Goal: Task Accomplishment & Management: Manage account settings

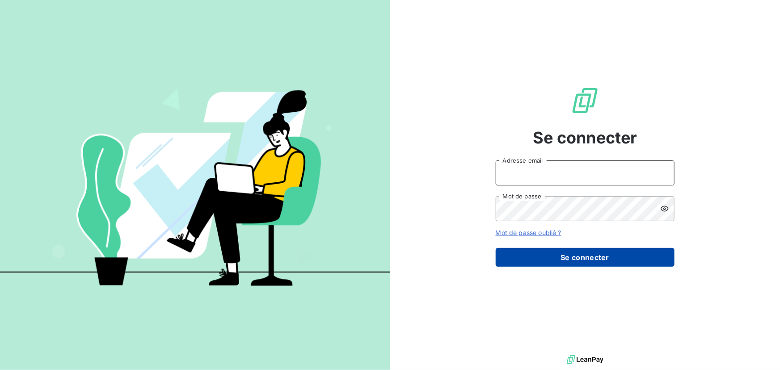
type input "[EMAIL_ADDRESS][DOMAIN_NAME]"
click at [541, 250] on button "Se connecter" at bounding box center [585, 257] width 179 height 19
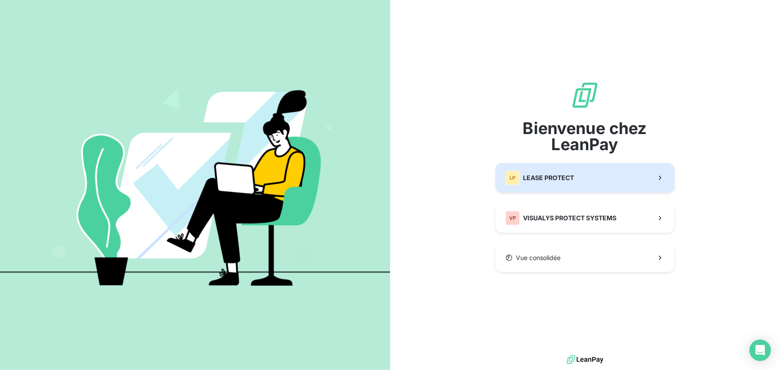
click at [537, 182] on div "LP LEASE PROTECT" at bounding box center [540, 178] width 69 height 14
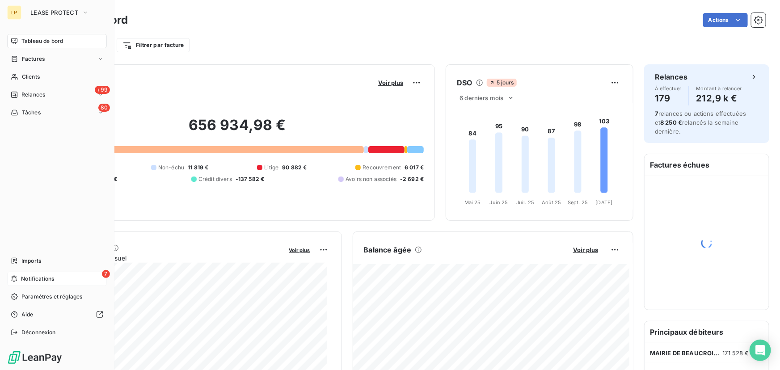
click at [33, 277] on span "Notifications" at bounding box center [37, 279] width 33 height 8
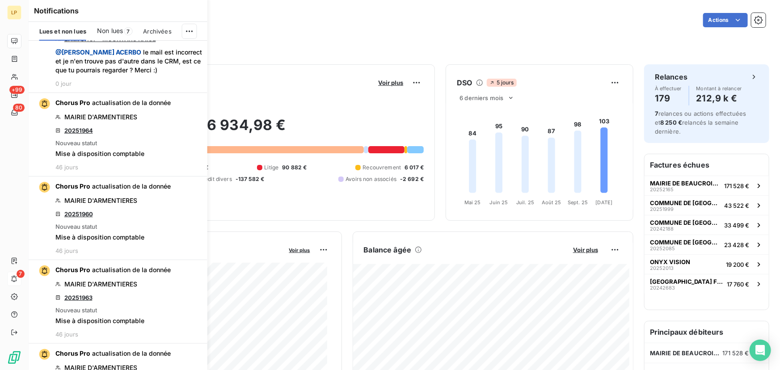
scroll to position [447, 0]
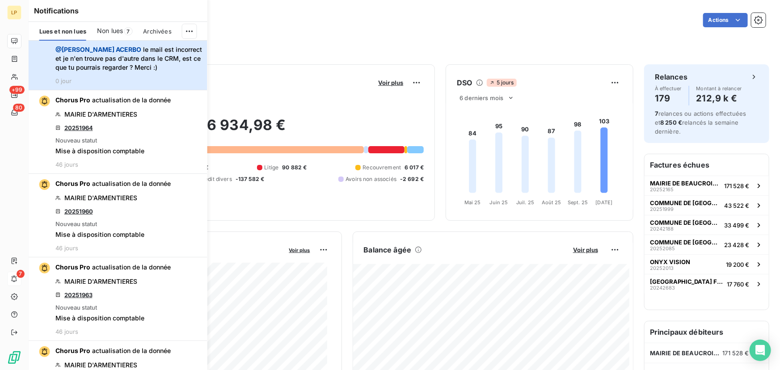
click at [161, 85] on div "[PERSON_NAME] vous a mentionné dans EI RR SHOP - MOUKTARS KAISE @ [PERSON_NAME]…" at bounding box center [128, 51] width 147 height 66
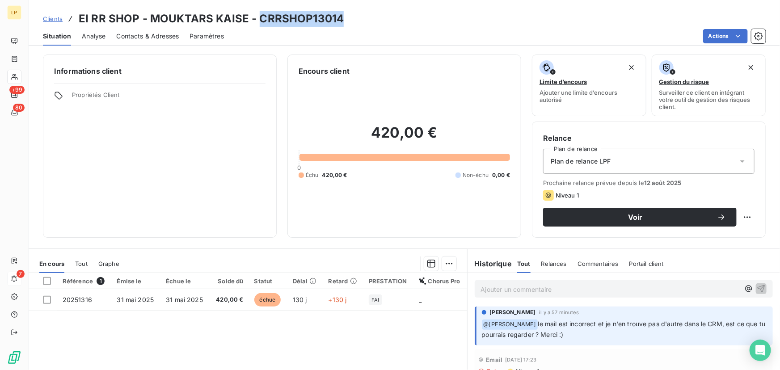
drag, startPoint x: 259, startPoint y: 17, endPoint x: 337, endPoint y: 21, distance: 78.0
click at [337, 21] on h3 "EI RR SHOP - MOUKTARS KAISE - CRRSHOP13014" at bounding box center [211, 19] width 265 height 16
copy h3 "CRRSHOP13014"
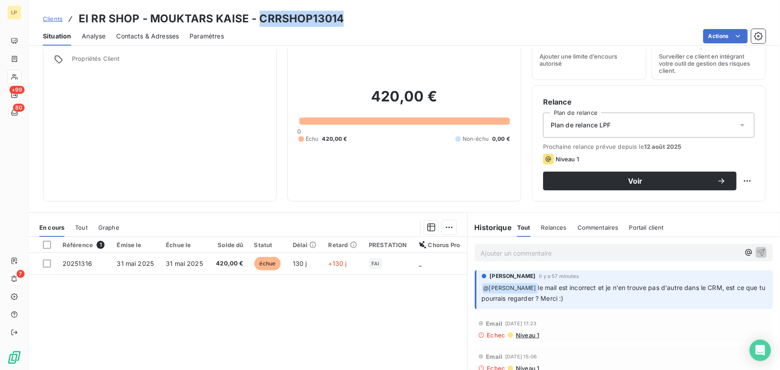
scroll to position [81, 0]
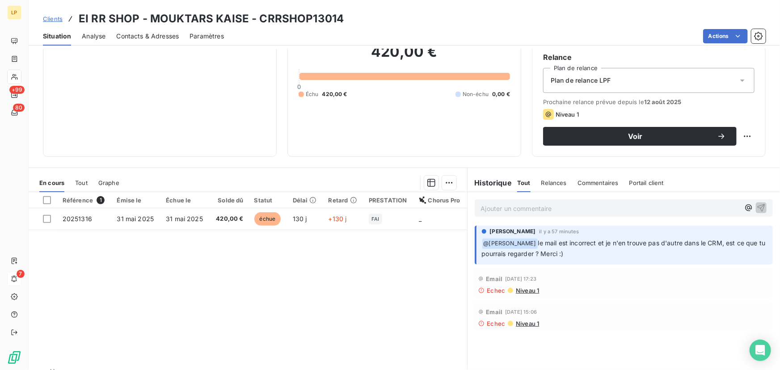
click at [523, 290] on span "Niveau 1" at bounding box center [527, 290] width 24 height 7
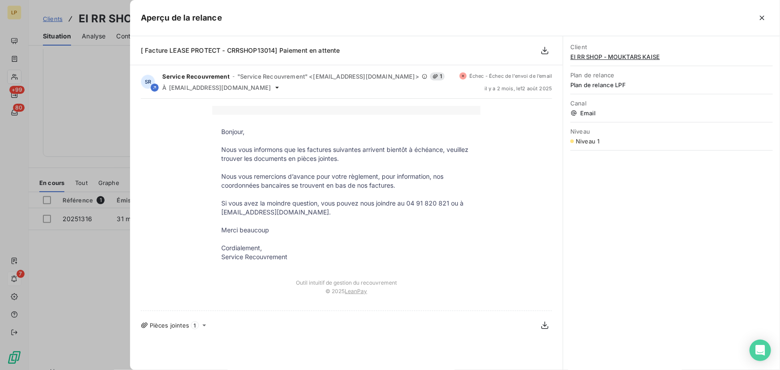
click at [101, 116] on div at bounding box center [390, 185] width 780 height 370
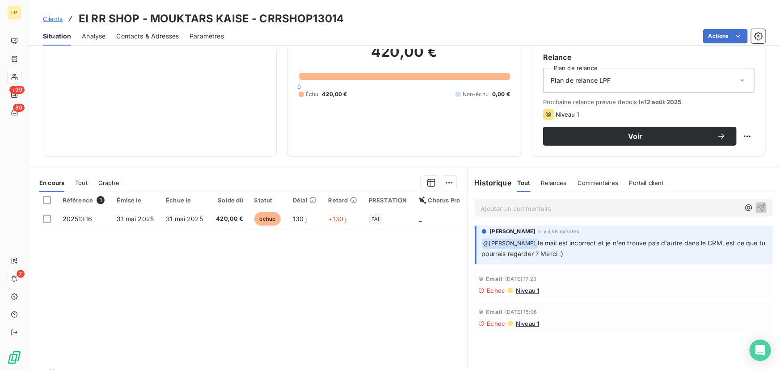
click at [515, 292] on span "Niveau 1" at bounding box center [527, 290] width 24 height 7
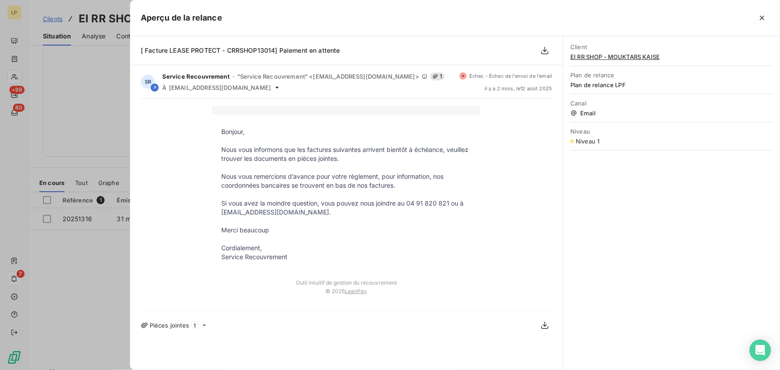
click at [117, 105] on div at bounding box center [390, 185] width 780 height 370
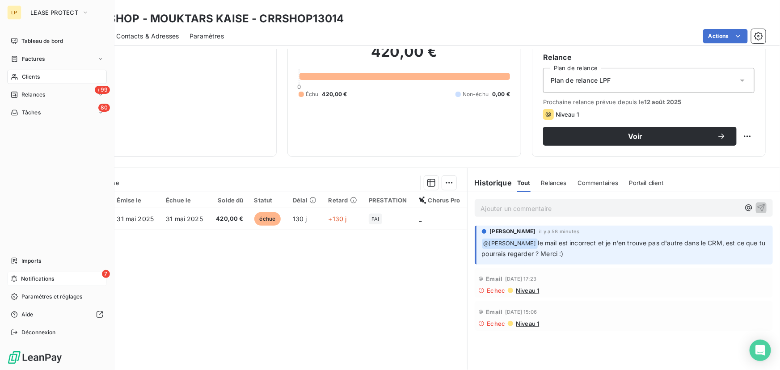
click at [31, 278] on span "Notifications" at bounding box center [37, 279] width 33 height 8
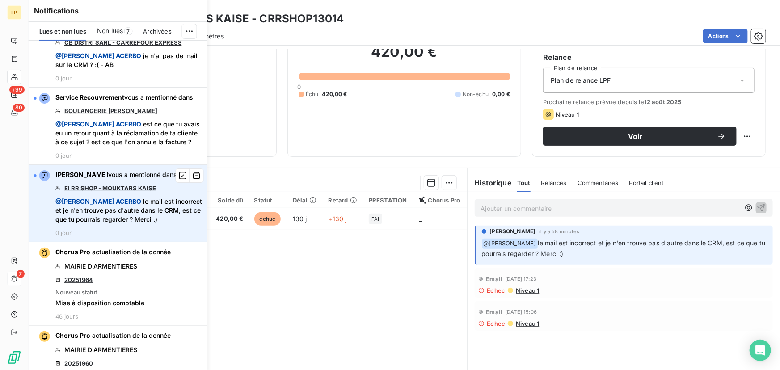
scroll to position [284, 0]
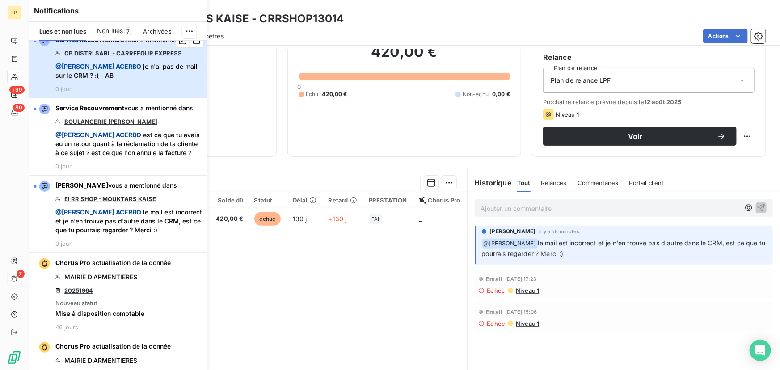
click at [142, 80] on span "@ [PERSON_NAME] je n'ai pas de mail sur le CRM ? :( - AB" at bounding box center [128, 71] width 147 height 18
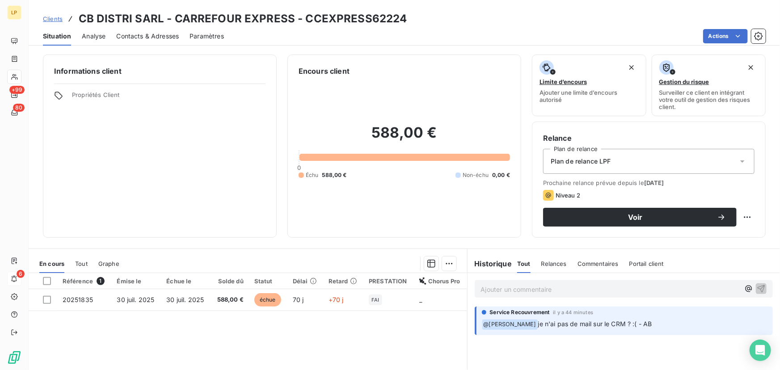
drag, startPoint x: 303, startPoint y: 17, endPoint x: 421, endPoint y: 20, distance: 118.5
click at [421, 20] on div "Clients CB DISTRI SARL - CARREFOUR EXPRESS - CCEXPRESS62224" at bounding box center [405, 19] width 752 height 16
copy h3 "CCEXPRESS62224"
click at [139, 39] on span "Contacts & Adresses" at bounding box center [147, 36] width 63 height 9
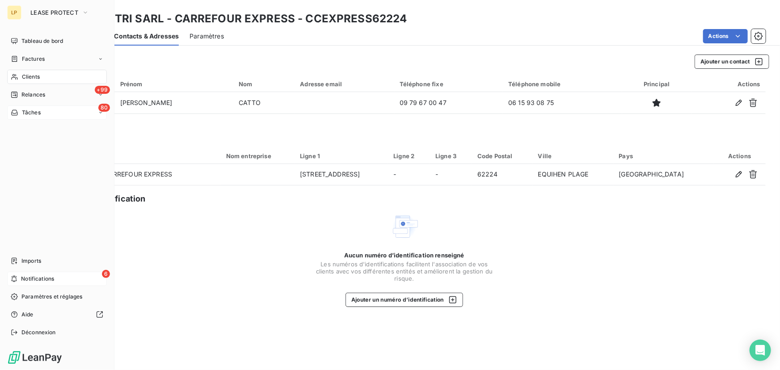
click at [40, 118] on div "80 Tâches" at bounding box center [57, 113] width 100 height 14
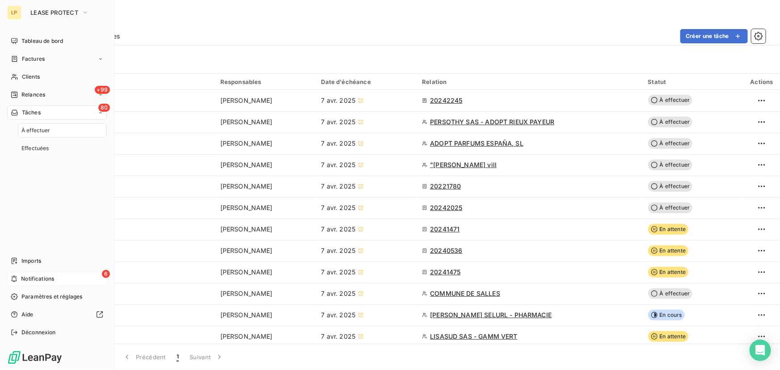
click at [42, 278] on span "Notifications" at bounding box center [37, 279] width 33 height 8
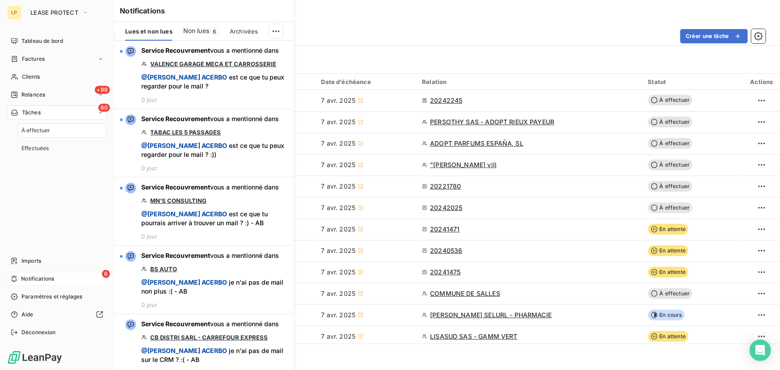
click at [42, 278] on span "Notifications" at bounding box center [37, 279] width 33 height 8
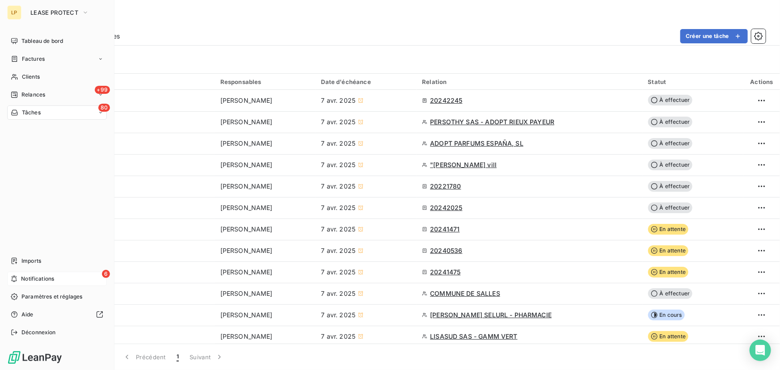
click at [14, 278] on icon at bounding box center [14, 278] width 7 height 7
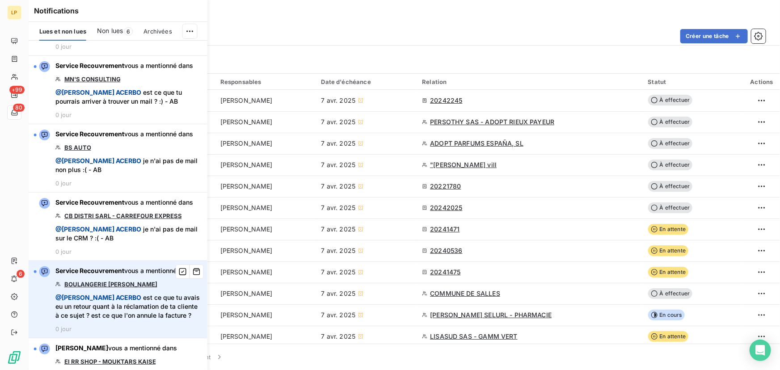
scroll to position [81, 0]
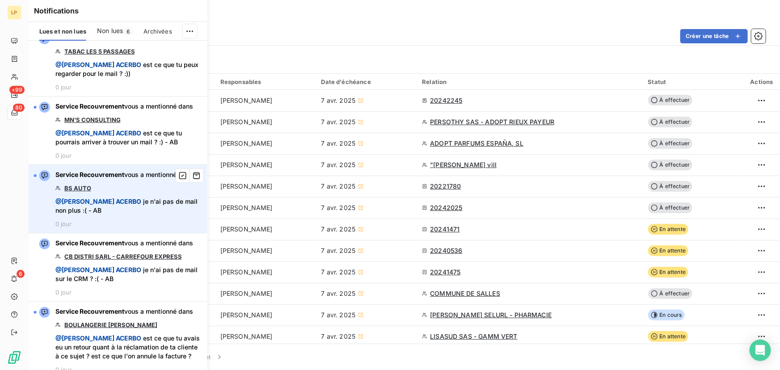
click at [76, 192] on link "BS AUTO" at bounding box center [77, 188] width 27 height 7
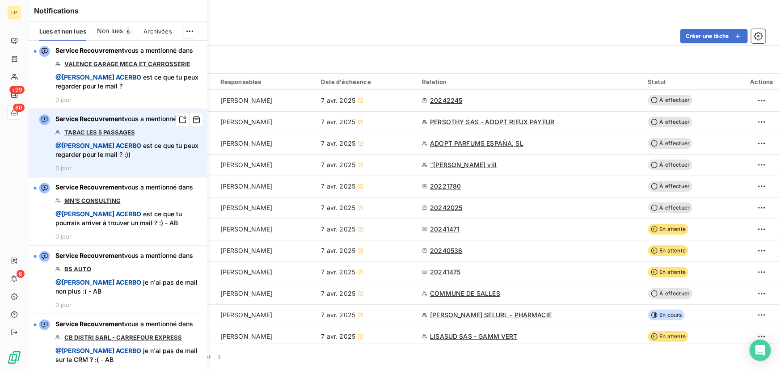
scroll to position [0, 0]
click at [179, 124] on icon "button" at bounding box center [183, 119] width 8 height 9
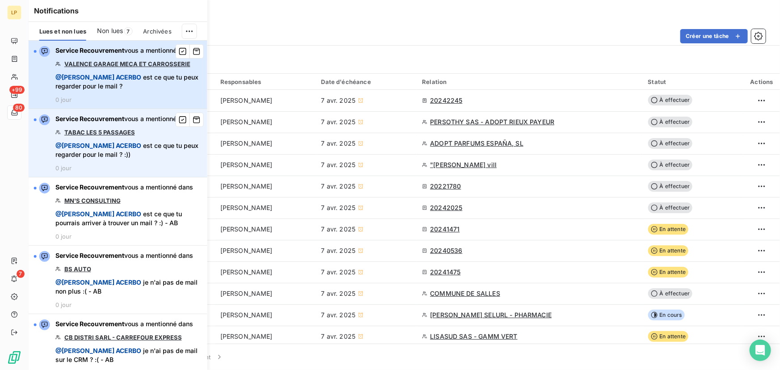
click at [143, 55] on span "Service Recouvrement vous a mentionné dans" at bounding box center [124, 50] width 138 height 9
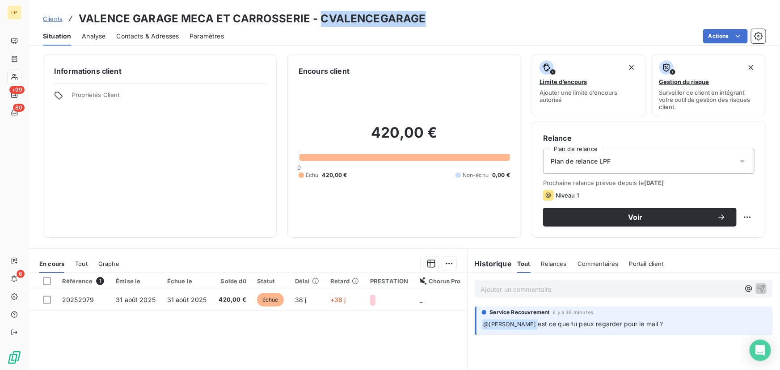
drag, startPoint x: 318, startPoint y: 16, endPoint x: 418, endPoint y: 21, distance: 99.9
click at [418, 21] on h3 "VALENCE GARAGE MECA ET CARROSSERIE - CVALENCEGARAGE" at bounding box center [252, 19] width 347 height 16
copy h3 "CVALENCEGARAGE"
click at [168, 36] on span "Contacts & Adresses" at bounding box center [147, 36] width 63 height 9
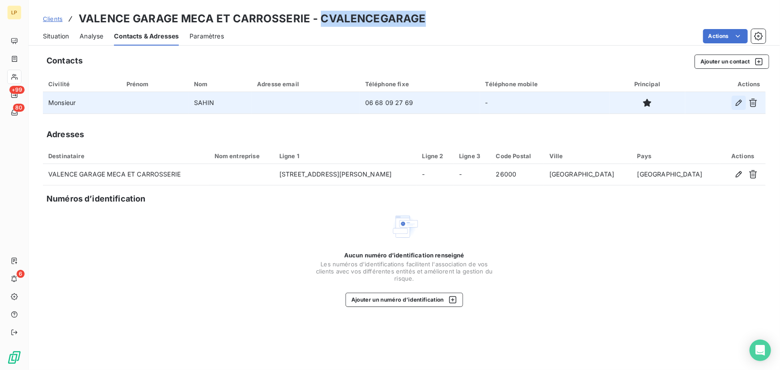
click at [738, 103] on icon "button" at bounding box center [739, 102] width 9 height 9
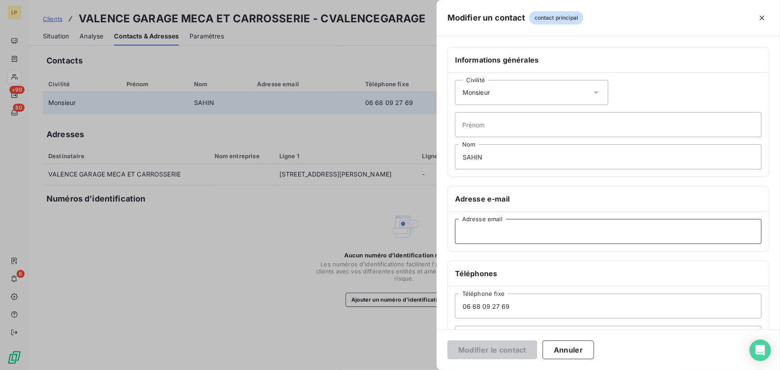
click at [503, 225] on input "Adresse email" at bounding box center [608, 231] width 307 height 25
paste input "[EMAIL_ADDRESS][DOMAIN_NAME]"
click at [463, 235] on input "[EMAIL_ADDRESS][DOMAIN_NAME]" at bounding box center [608, 231] width 307 height 25
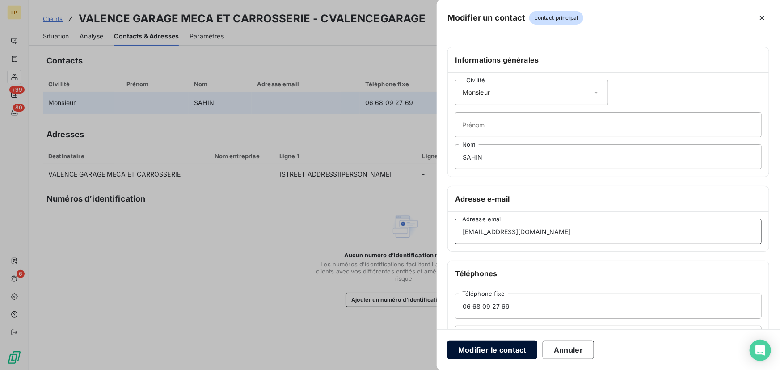
type input "[EMAIL_ADDRESS][DOMAIN_NAME]"
click at [499, 348] on button "Modifier le contact" at bounding box center [493, 350] width 90 height 19
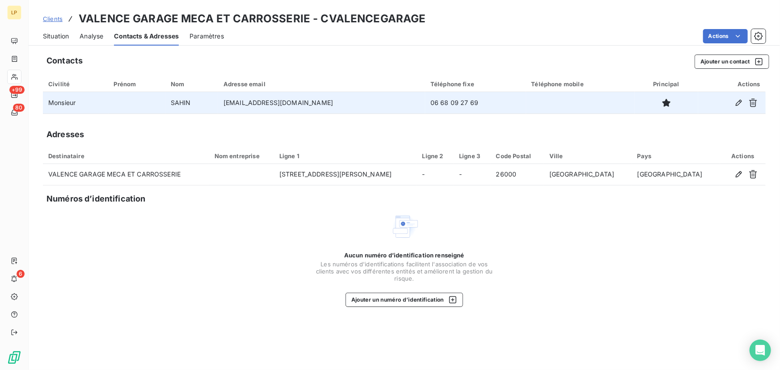
click at [50, 36] on span "Situation" at bounding box center [56, 36] width 26 height 9
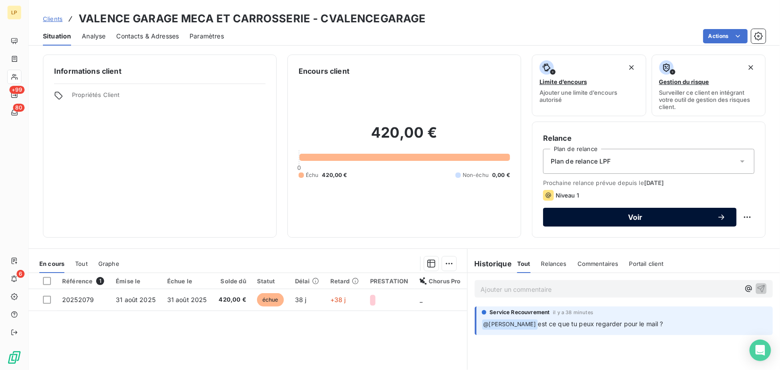
click at [604, 217] on span "Voir" at bounding box center [635, 217] width 163 height 7
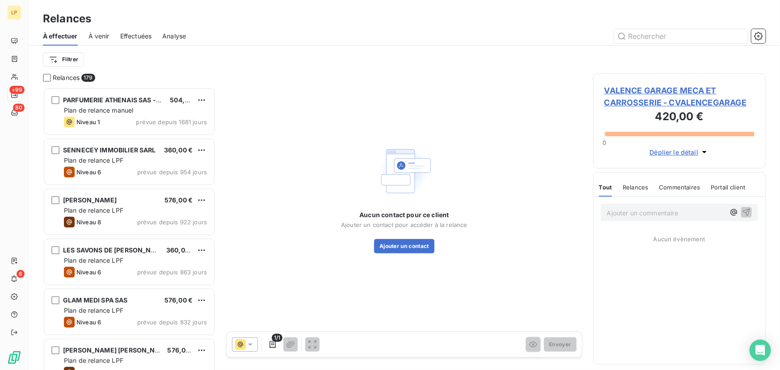
scroll to position [276, 165]
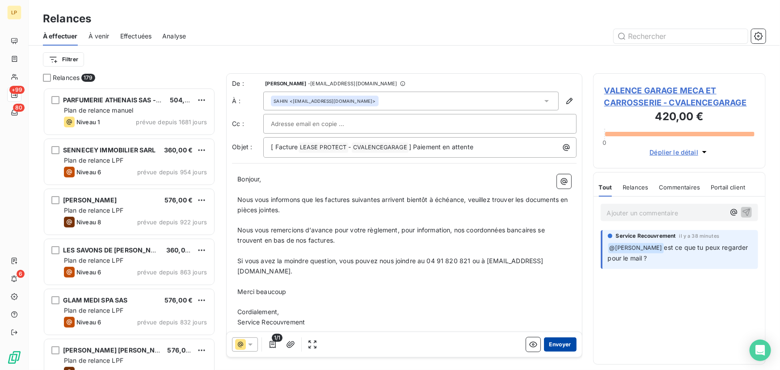
click at [565, 343] on button "Envoyer" at bounding box center [560, 345] width 33 height 14
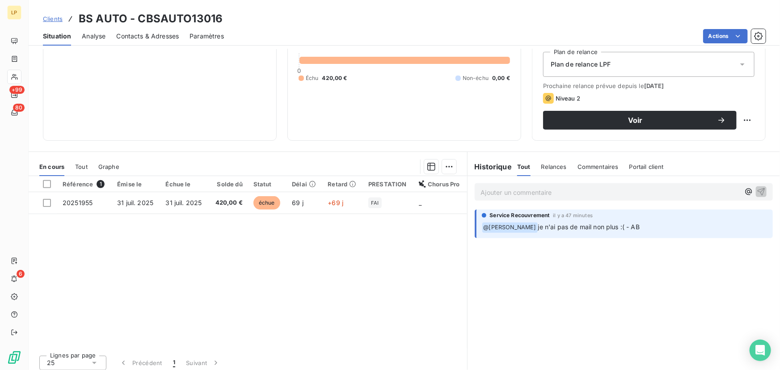
scroll to position [101, 0]
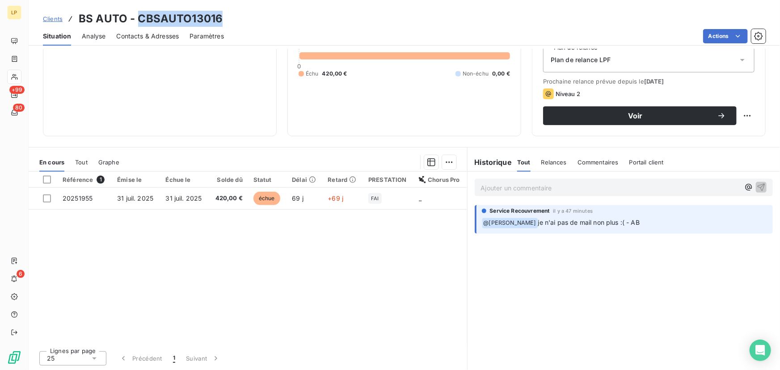
drag, startPoint x: 135, startPoint y: 17, endPoint x: 220, endPoint y: 18, distance: 84.1
click at [220, 18] on h3 "BS AUTO - CBSAUTO13016" at bounding box center [151, 19] width 144 height 16
copy h3 "CBSAUTO13016"
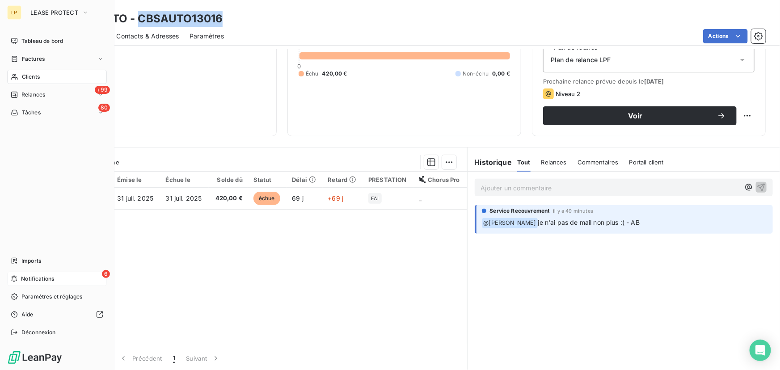
click at [22, 284] on div "6 Notifications" at bounding box center [57, 279] width 100 height 14
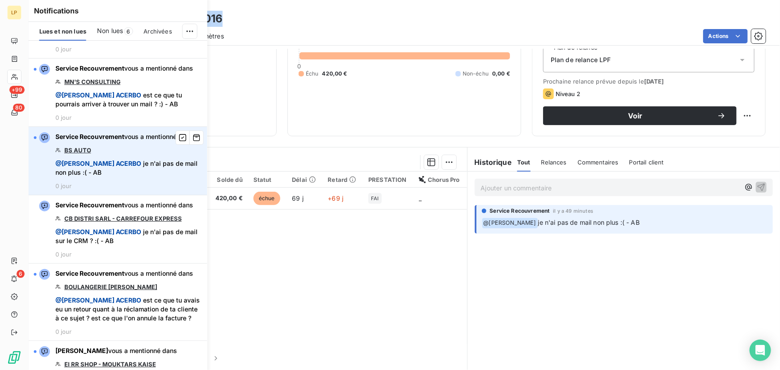
scroll to position [122, 0]
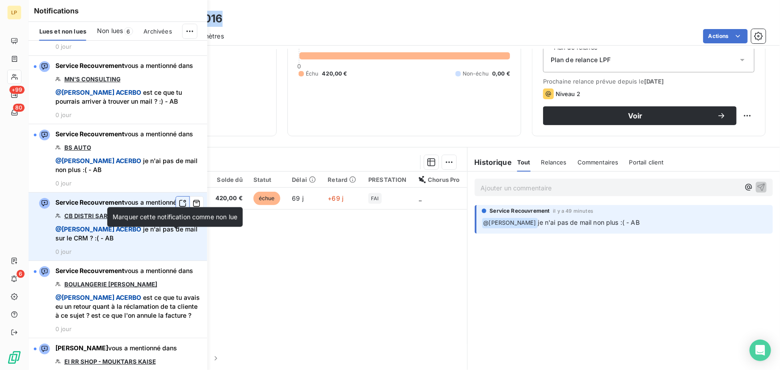
click at [180, 211] on button "button" at bounding box center [183, 203] width 14 height 14
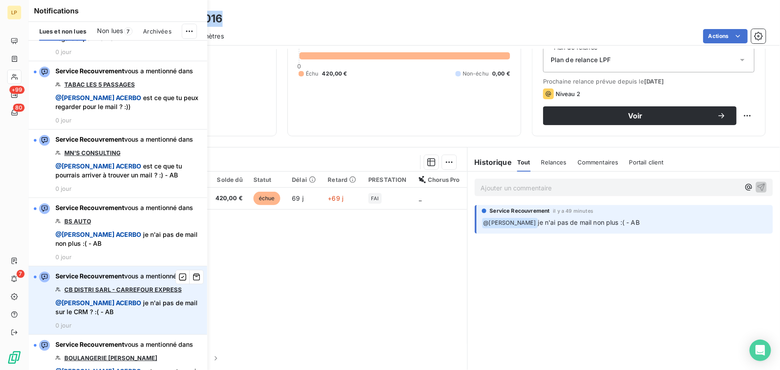
scroll to position [40, 0]
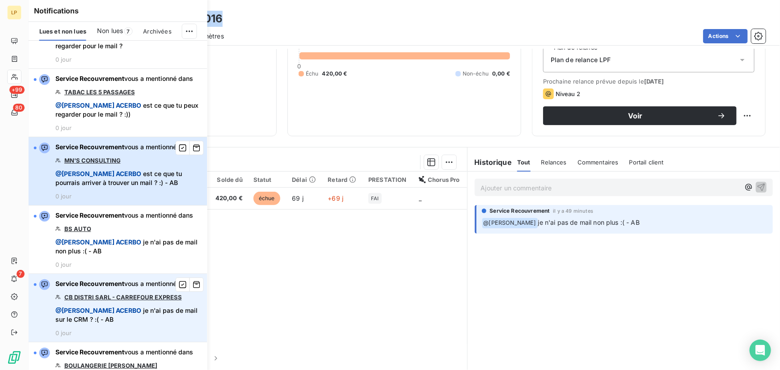
click at [162, 189] on div "Service Recouvrement vous a mentionné dans MN'S CONSULTING @ Florian ACERBO est…" at bounding box center [128, 171] width 147 height 57
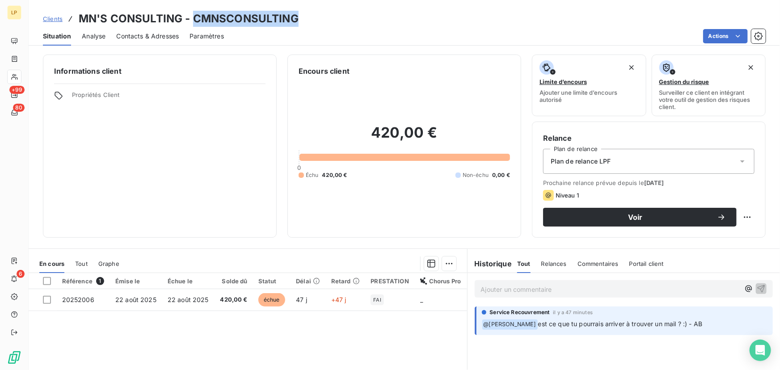
drag, startPoint x: 192, startPoint y: 15, endPoint x: 296, endPoint y: 22, distance: 104.5
click at [296, 22] on h3 "MN'S CONSULTING - CMNSCONSULTING" at bounding box center [189, 19] width 220 height 16
copy h3 "CMNSCONSULTING"
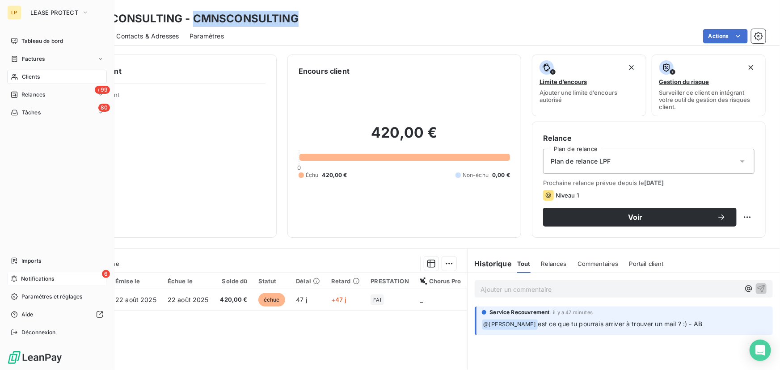
click at [22, 276] on span "Notifications" at bounding box center [37, 279] width 33 height 8
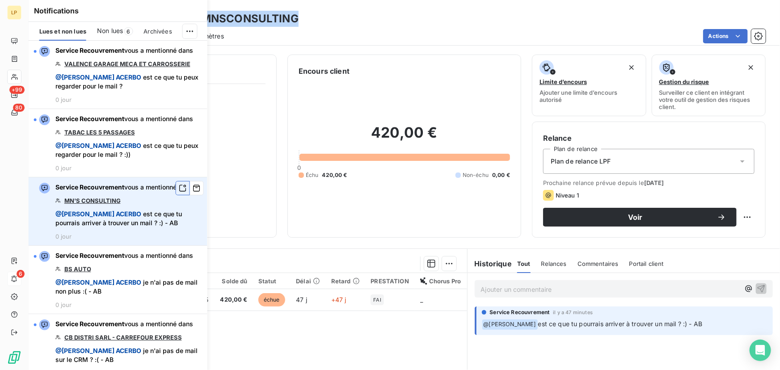
click at [179, 193] on icon "button" at bounding box center [183, 188] width 8 height 9
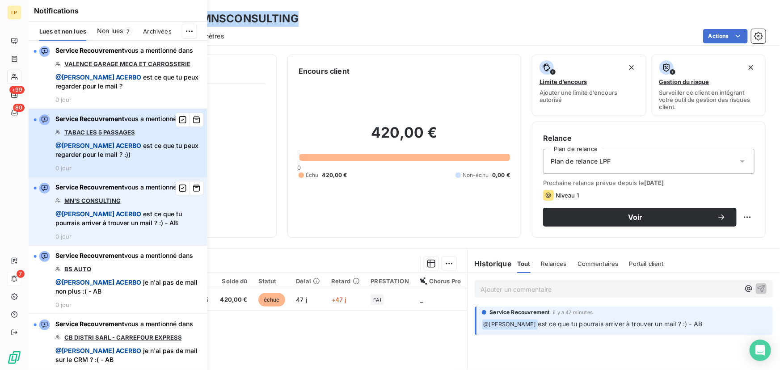
click at [136, 152] on div "Service Recouvrement vous a mentionné dans TABAC LES 5 PASSAGES @ Florian ACERB…" at bounding box center [128, 142] width 147 height 57
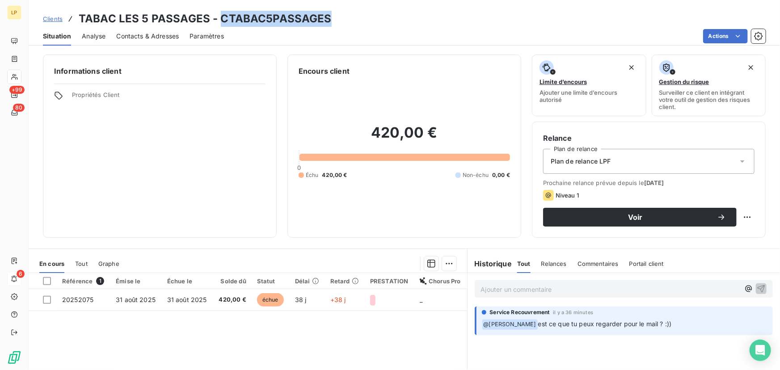
drag, startPoint x: 218, startPoint y: 18, endPoint x: 351, endPoint y: 17, distance: 133.2
click at [351, 17] on div "Clients TABAC LES 5 PASSAGES - CTABAC5PASSAGES" at bounding box center [405, 19] width 752 height 16
copy h3 "CTABAC5PASSAGES"
